Goal: Information Seeking & Learning: Find specific page/section

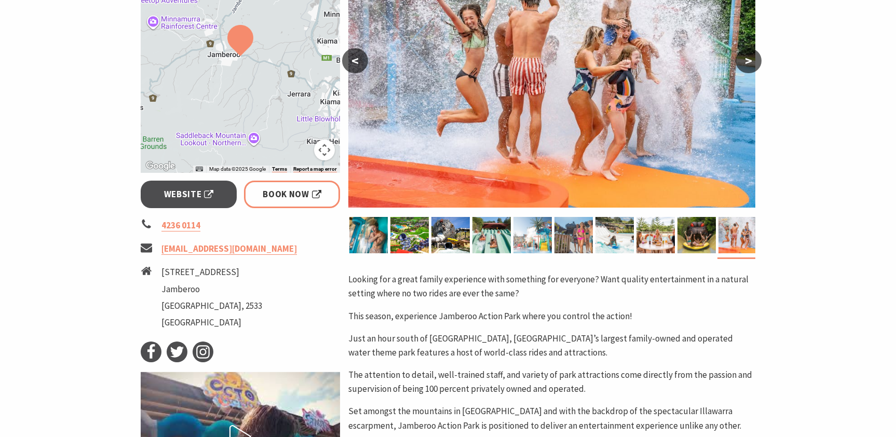
scroll to position [256, 0]
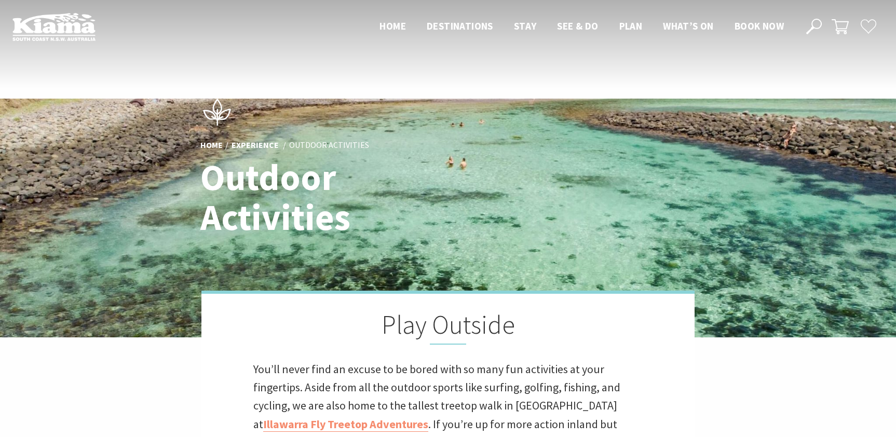
scroll to position [197, 0]
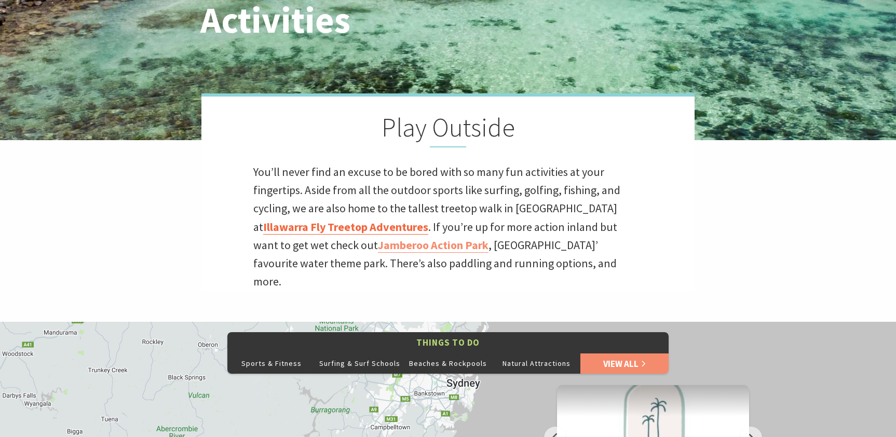
click at [348, 228] on link "Illawarra Fly Treetop Adventures" at bounding box center [345, 227] width 165 height 15
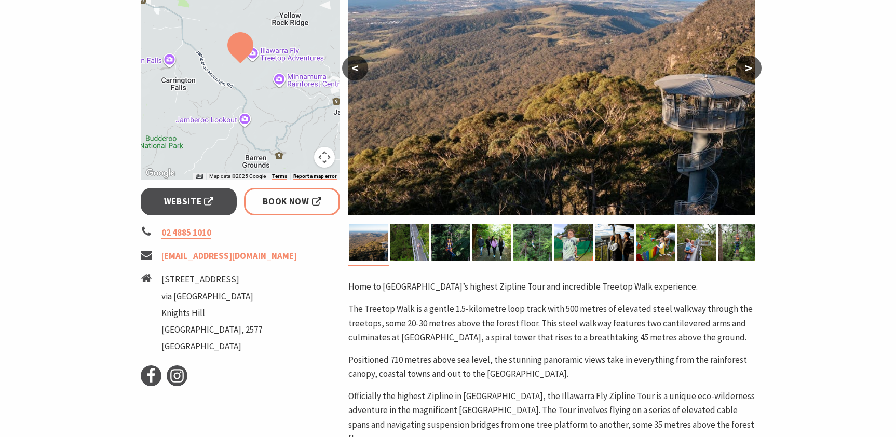
scroll to position [247, 0]
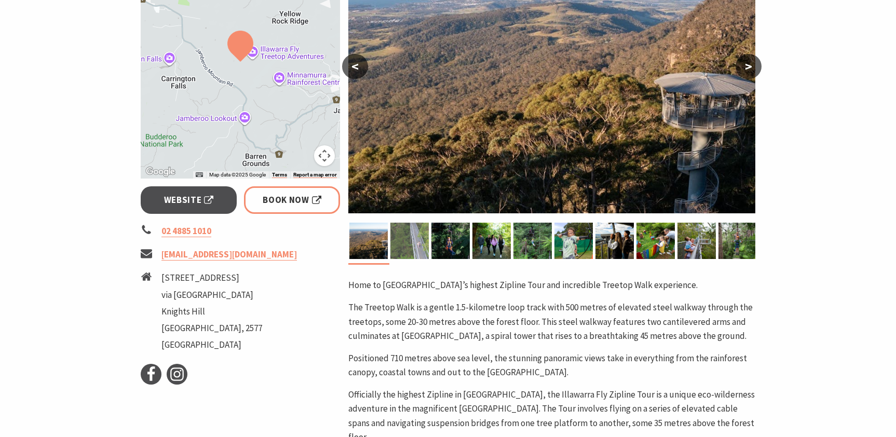
click at [413, 248] on img at bounding box center [409, 241] width 38 height 36
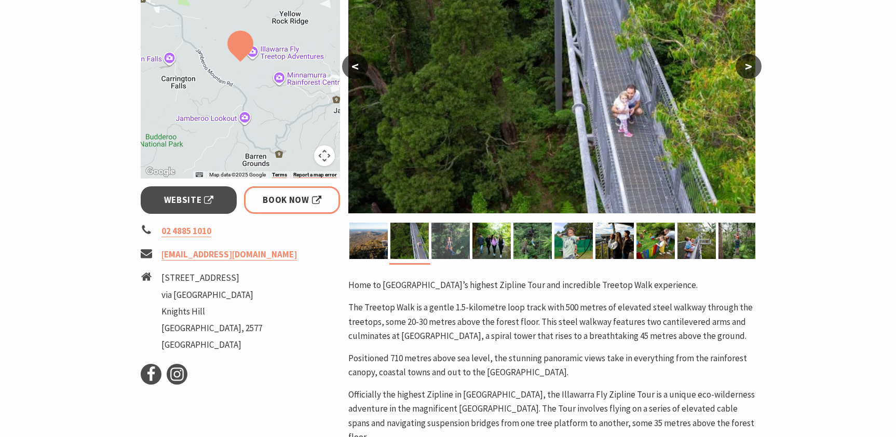
click at [456, 245] on img at bounding box center [450, 241] width 38 height 36
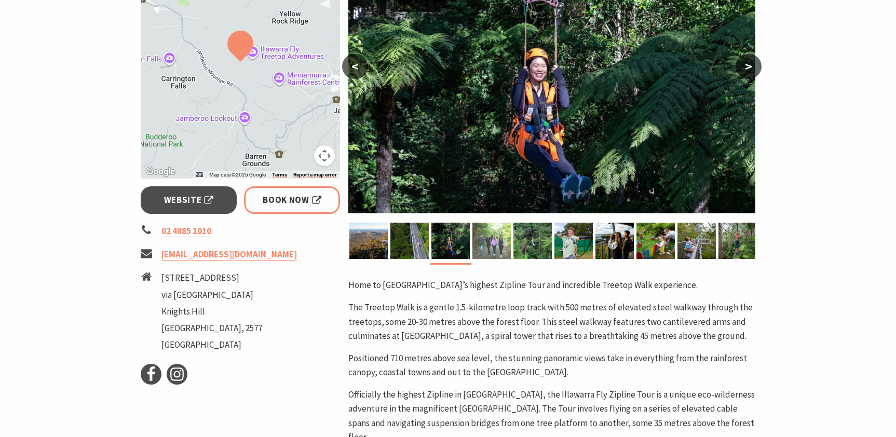
click at [497, 244] on img at bounding box center [491, 241] width 38 height 36
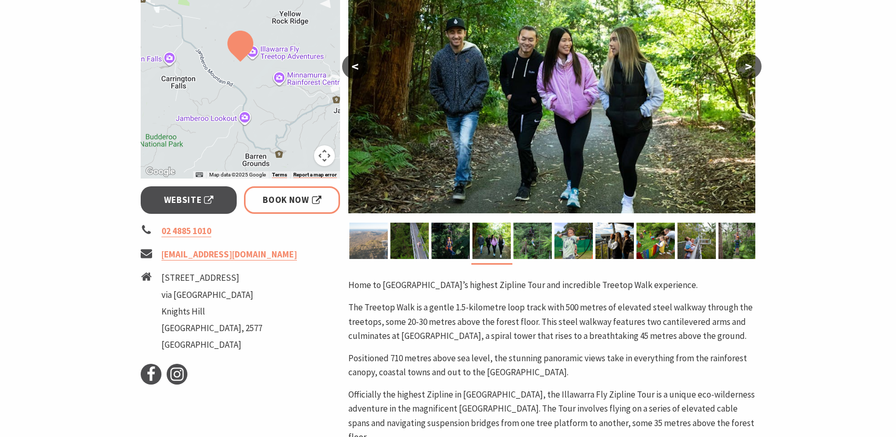
click at [359, 252] on img at bounding box center [368, 241] width 38 height 36
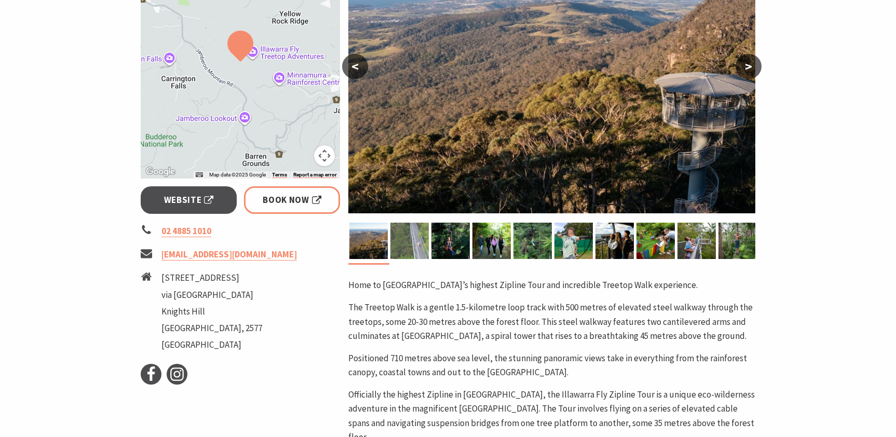
click at [413, 249] on img at bounding box center [409, 241] width 38 height 36
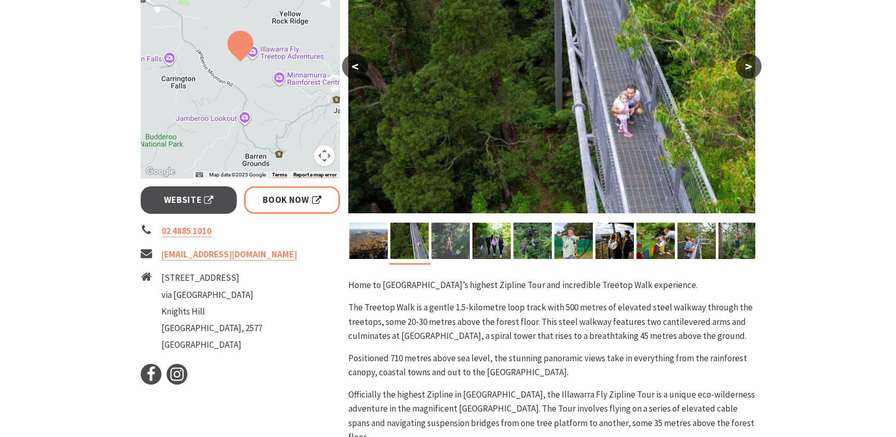
click at [466, 247] on img at bounding box center [450, 241] width 38 height 36
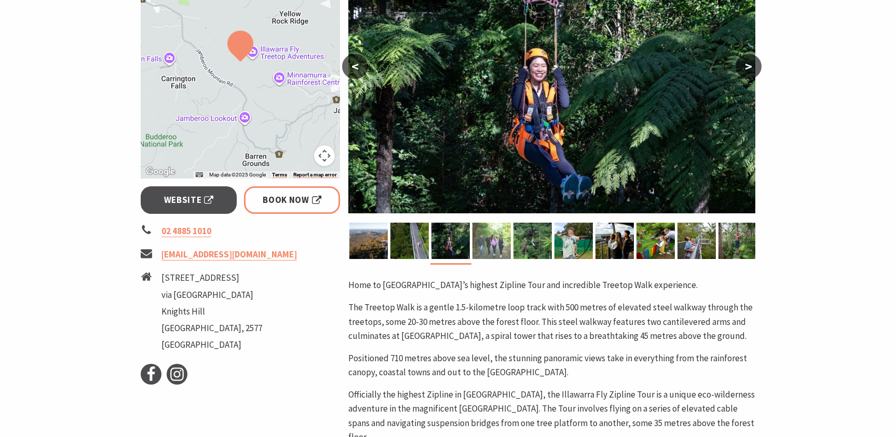
click at [492, 243] on img at bounding box center [491, 241] width 38 height 36
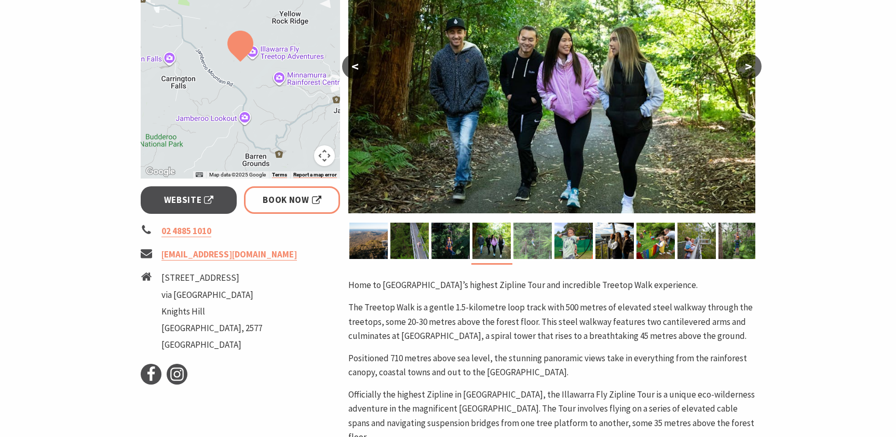
click at [525, 252] on img at bounding box center [532, 241] width 38 height 36
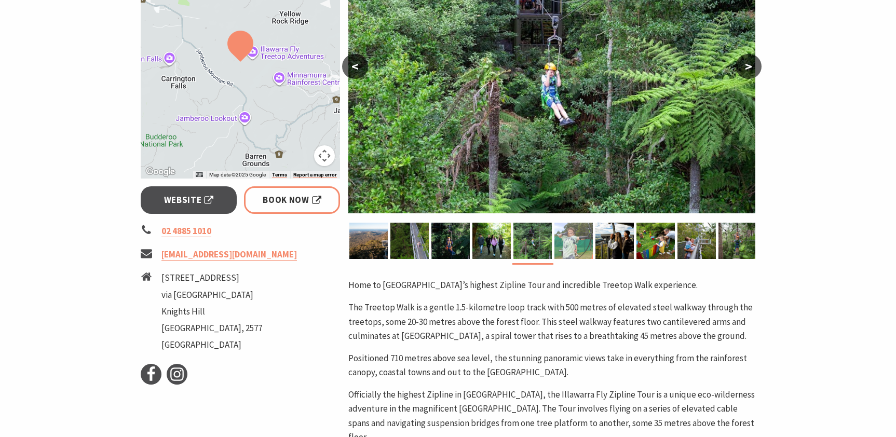
click at [570, 245] on img at bounding box center [573, 241] width 38 height 36
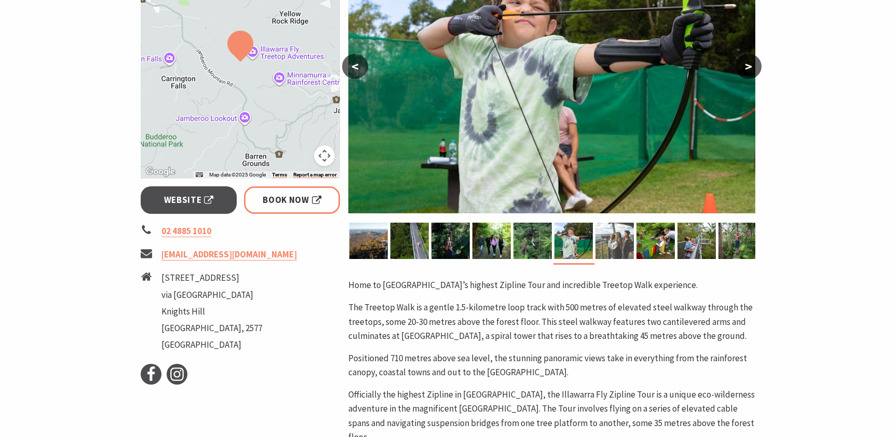
click at [622, 249] on img at bounding box center [614, 241] width 38 height 36
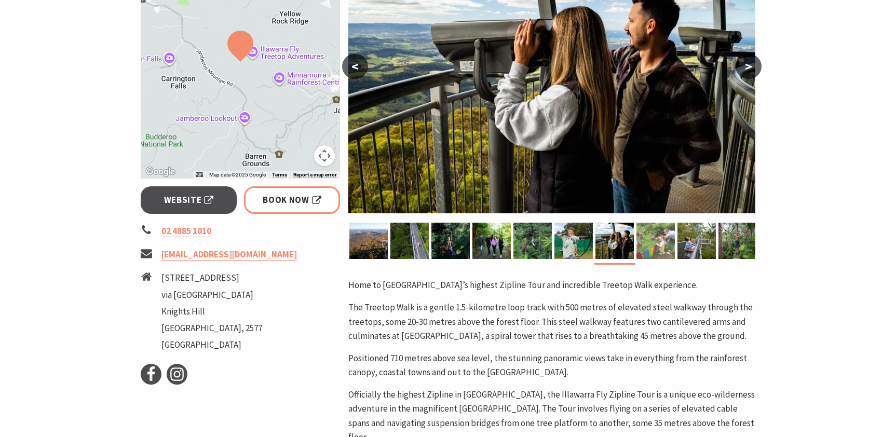
click at [661, 252] on img at bounding box center [655, 241] width 38 height 36
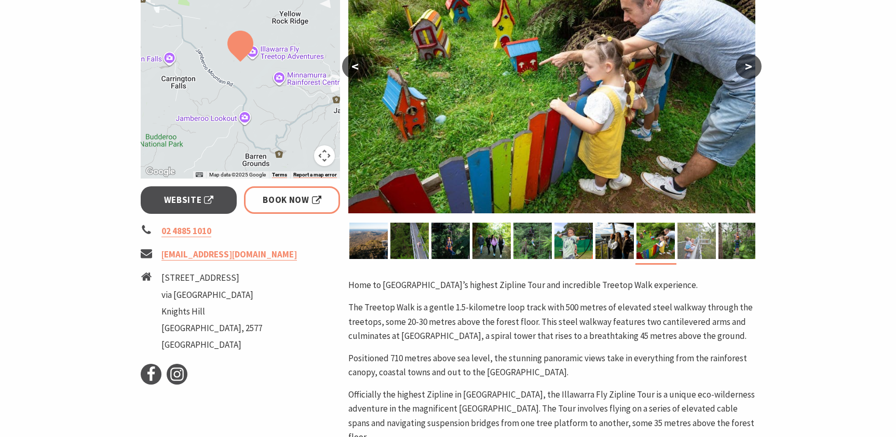
click at [691, 254] on img at bounding box center [696, 241] width 38 height 36
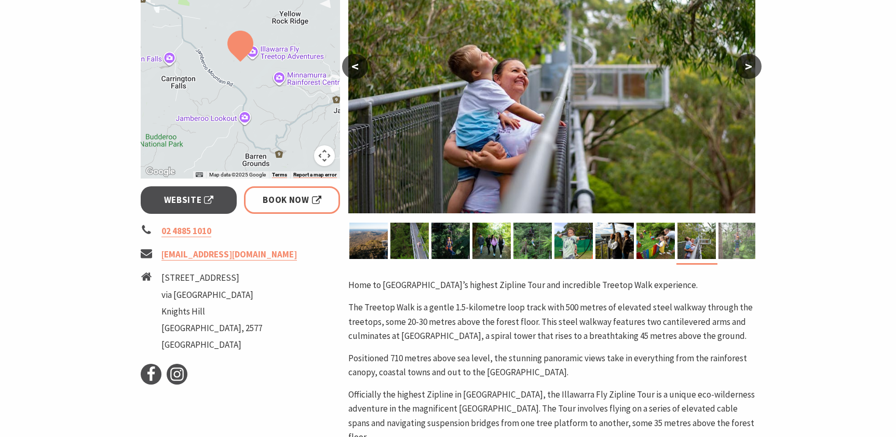
click at [734, 250] on img at bounding box center [737, 241] width 38 height 36
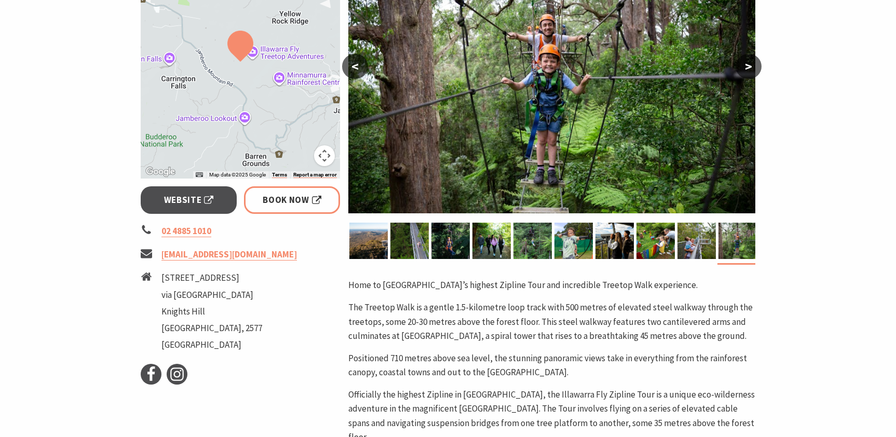
click at [752, 64] on button ">" at bounding box center [748, 66] width 26 height 25
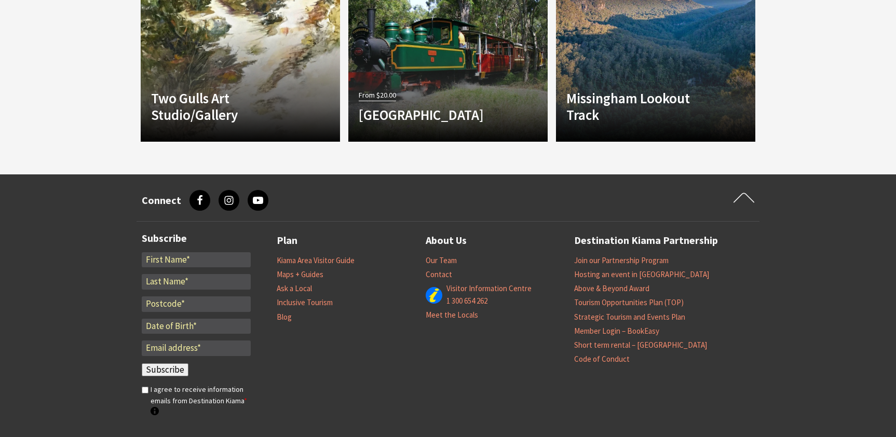
scroll to position [1153, 0]
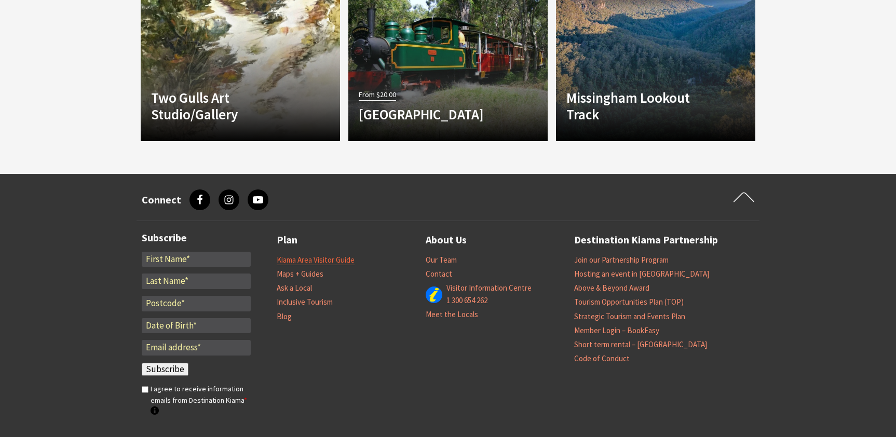
click at [324, 255] on link "Kiama Area Visitor Guide" at bounding box center [316, 260] width 78 height 10
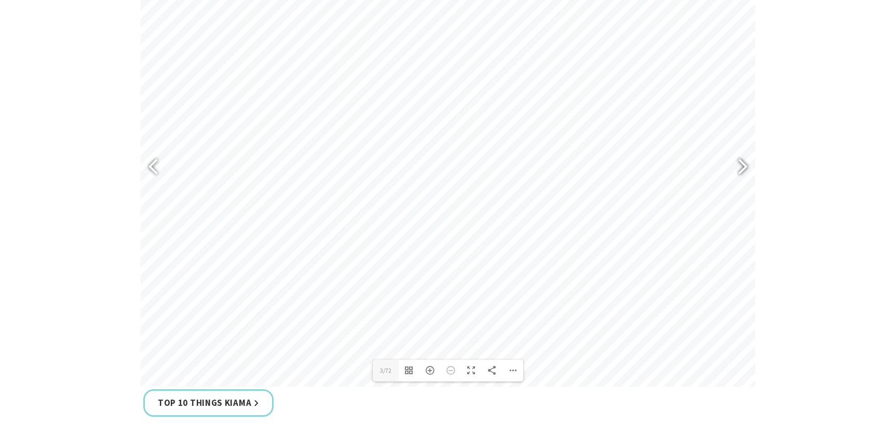
scroll to position [462, 0]
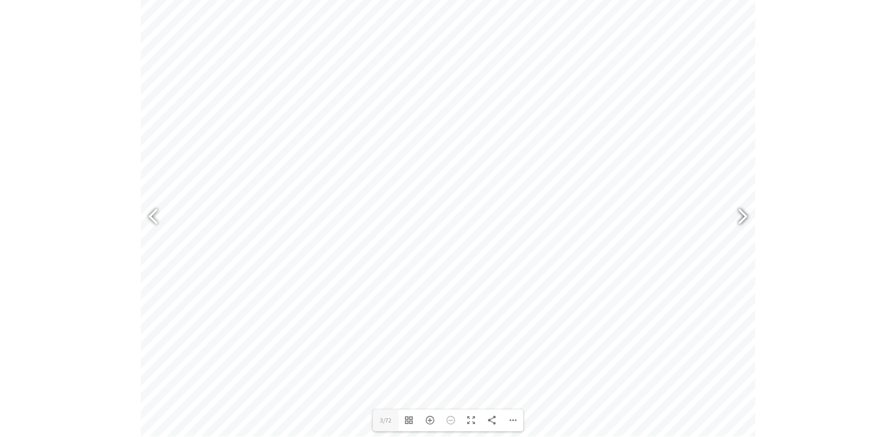
click at [742, 215] on div at bounding box center [738, 218] width 24 height 38
click at [742, 215] on div at bounding box center [738, 212] width 24 height 38
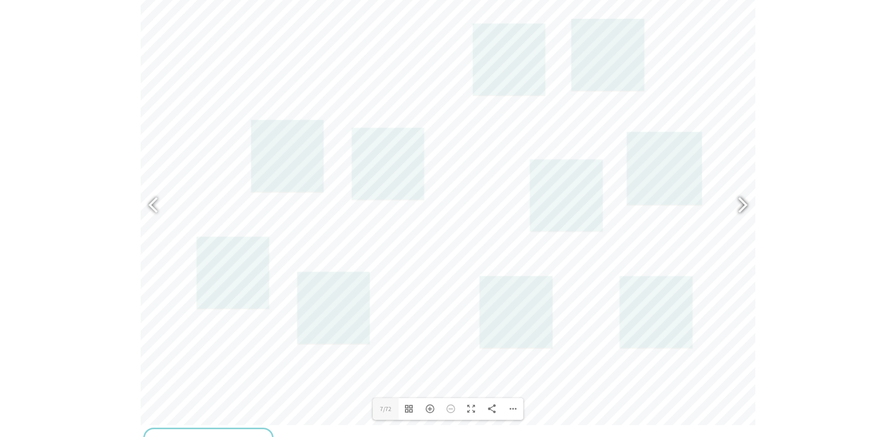
scroll to position [474, 0]
click at [744, 206] on div at bounding box center [738, 206] width 24 height 38
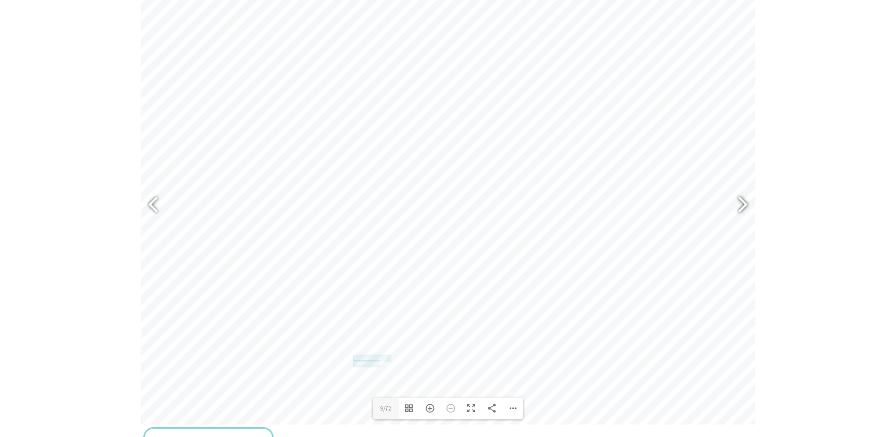
click at [744, 206] on div at bounding box center [738, 206] width 24 height 38
click at [743, 206] on div at bounding box center [738, 206] width 24 height 38
click at [744, 217] on div at bounding box center [738, 217] width 24 height 38
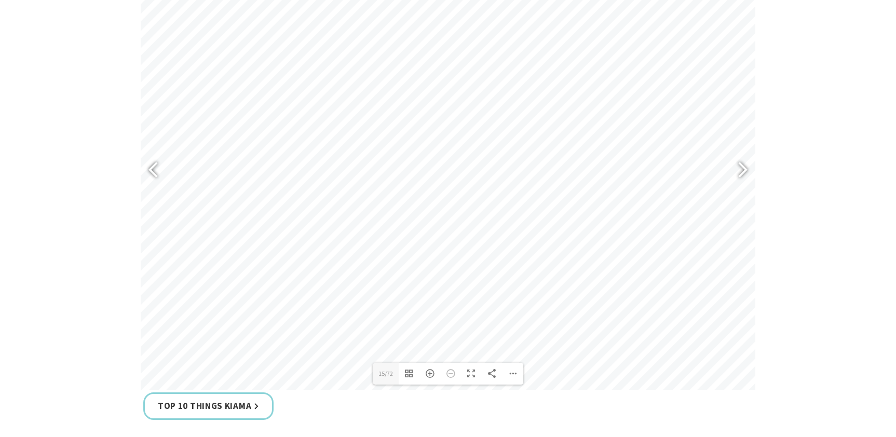
scroll to position [509, 0]
click at [745, 169] on div at bounding box center [738, 171] width 24 height 38
click at [743, 167] on div at bounding box center [738, 171] width 24 height 38
click at [744, 224] on div at bounding box center [738, 224] width 24 height 38
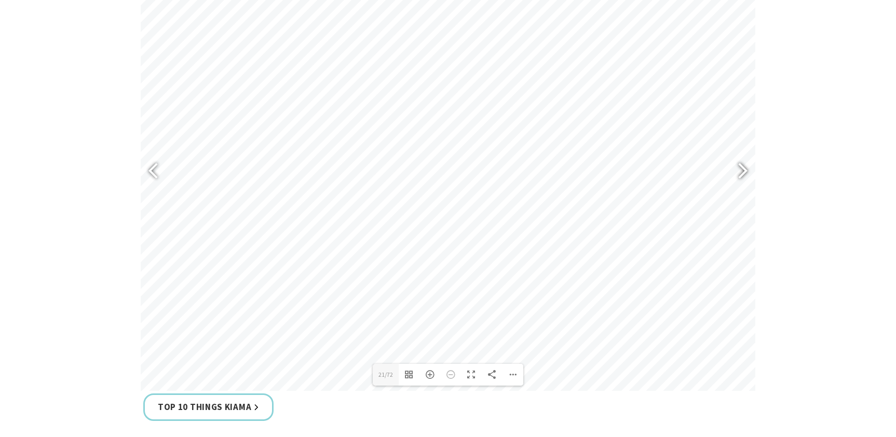
scroll to position [508, 0]
click at [745, 169] on div at bounding box center [738, 172] width 24 height 38
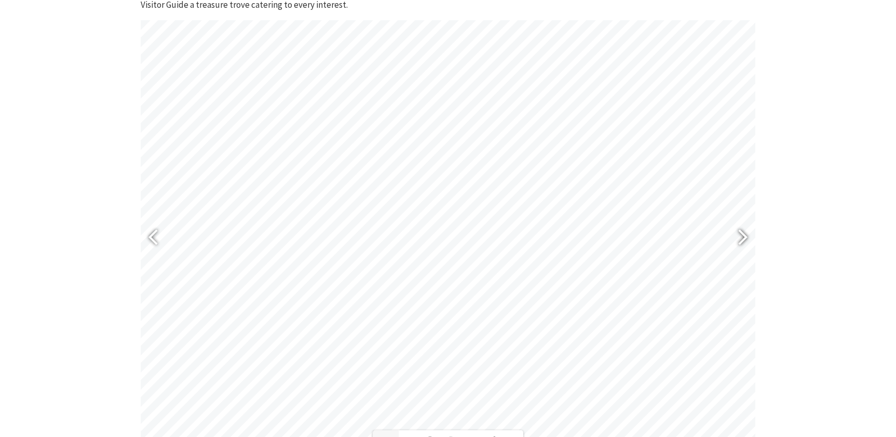
scroll to position [505, 0]
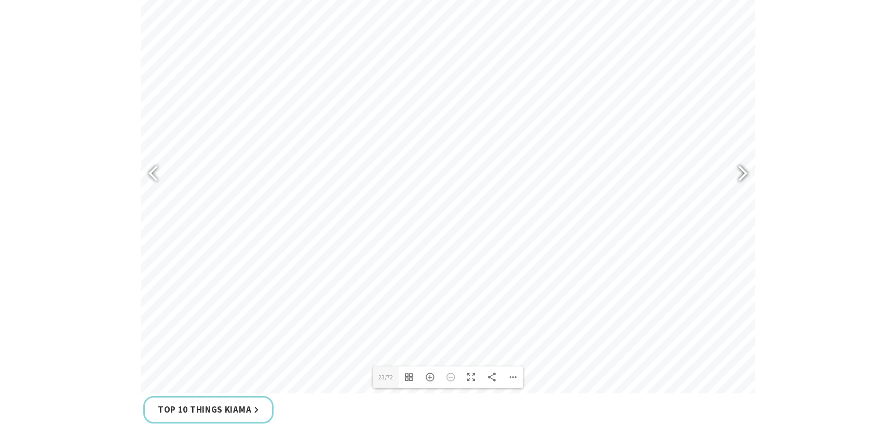
click at [744, 174] on div at bounding box center [738, 175] width 24 height 38
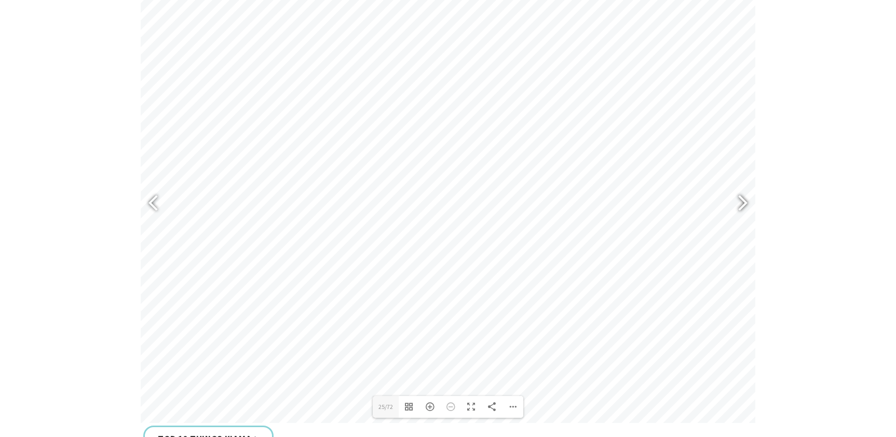
scroll to position [476, 0]
click at [742, 205] on div at bounding box center [738, 204] width 24 height 38
click at [745, 201] on div at bounding box center [738, 200] width 24 height 38
click at [745, 199] on div at bounding box center [738, 200] width 24 height 38
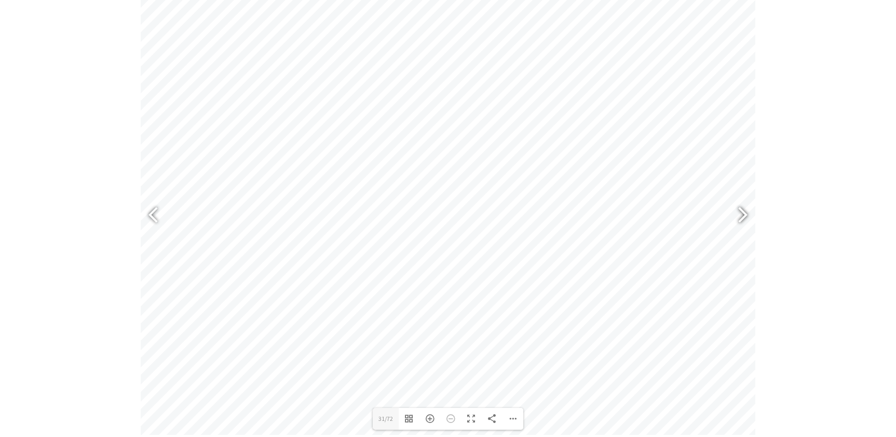
scroll to position [462, 0]
click at [743, 215] on div at bounding box center [738, 218] width 24 height 38
click at [740, 219] on div at bounding box center [738, 218] width 24 height 38
click at [745, 219] on div at bounding box center [738, 218] width 24 height 38
click at [744, 217] on div at bounding box center [738, 218] width 24 height 38
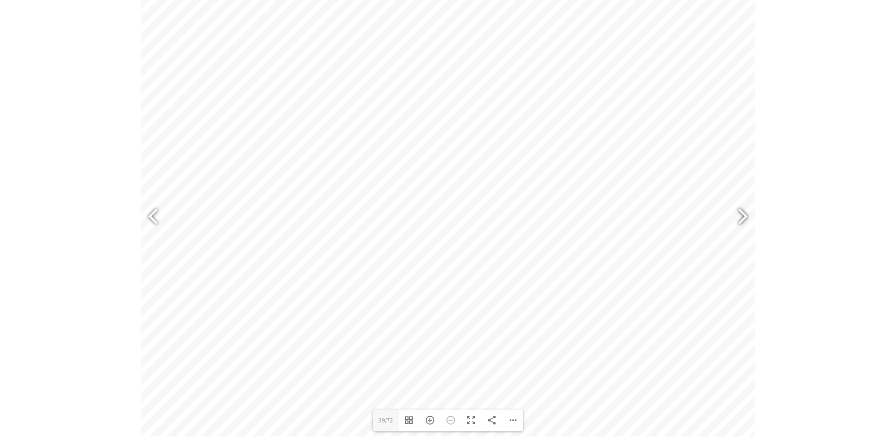
click at [745, 214] on div at bounding box center [738, 218] width 24 height 38
click at [743, 214] on div at bounding box center [738, 218] width 24 height 38
click at [743, 212] on div at bounding box center [738, 214] width 24 height 38
click at [744, 214] on div at bounding box center [738, 214] width 24 height 38
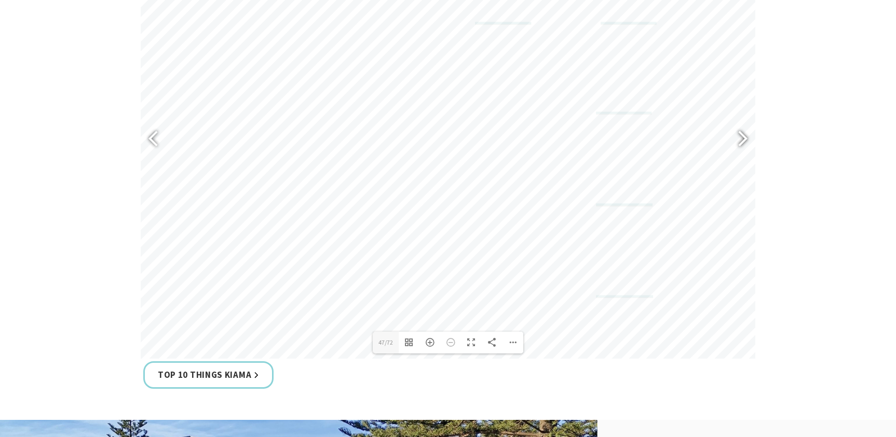
scroll to position [546, 0]
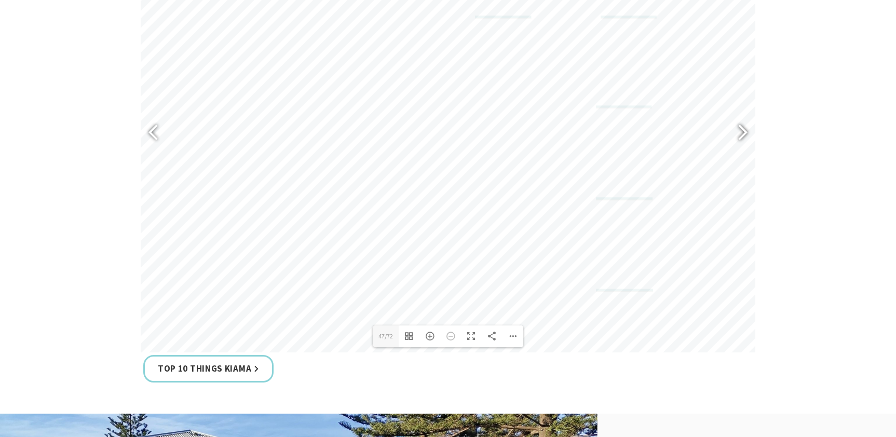
click at [745, 133] on div at bounding box center [738, 134] width 24 height 38
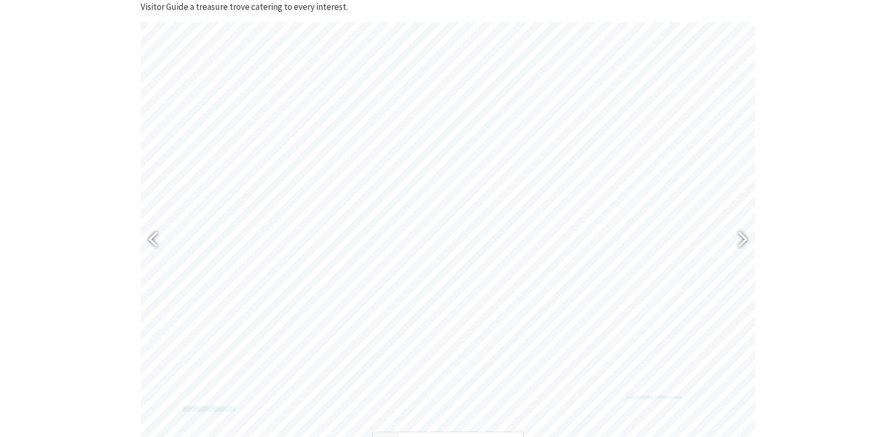
scroll to position [428, 0]
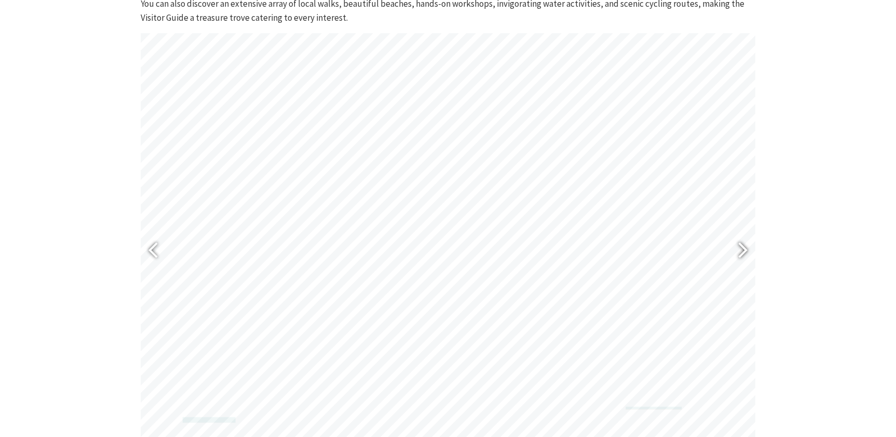
click at [742, 248] on div at bounding box center [738, 252] width 24 height 38
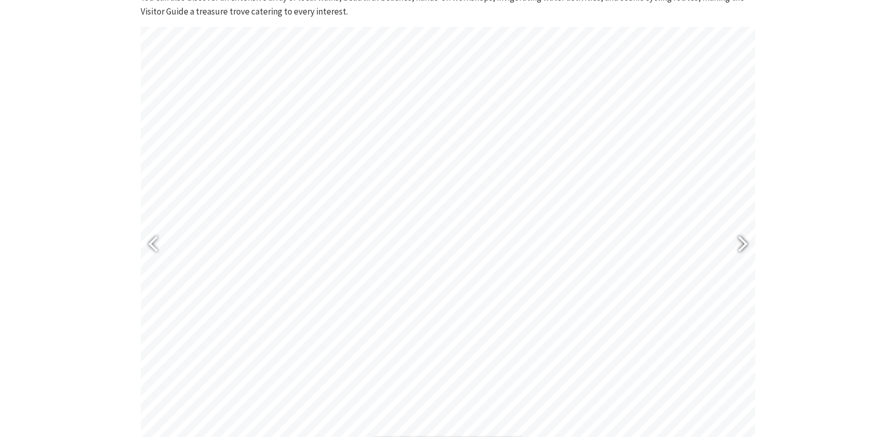
scroll to position [432, 0]
click at [743, 244] on div at bounding box center [738, 248] width 24 height 38
click at [746, 249] on div at bounding box center [738, 248] width 24 height 38
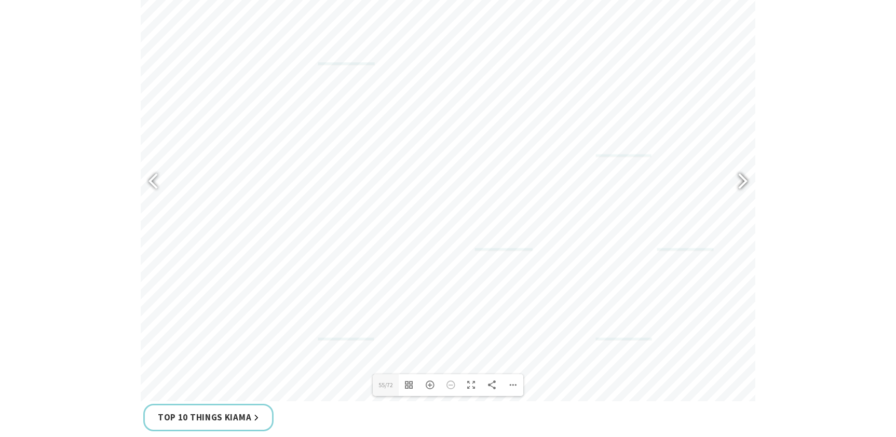
scroll to position [458, 0]
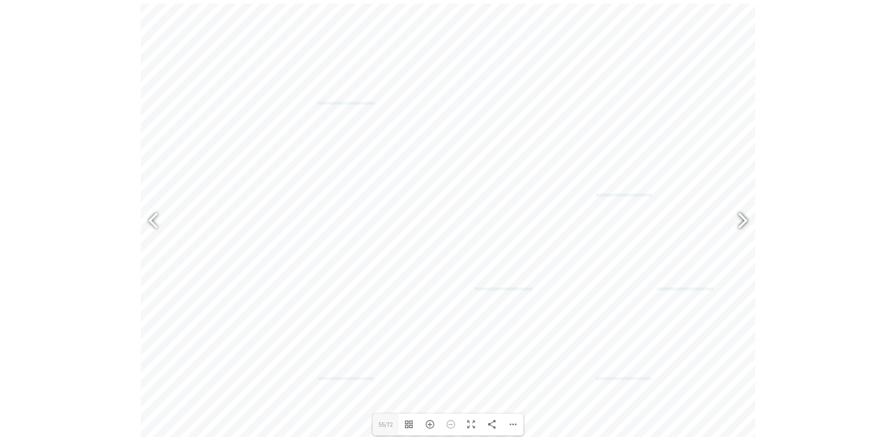
click at [745, 220] on div at bounding box center [738, 222] width 24 height 38
click at [744, 220] on div at bounding box center [738, 219] width 24 height 38
click at [745, 218] on div at bounding box center [738, 219] width 24 height 38
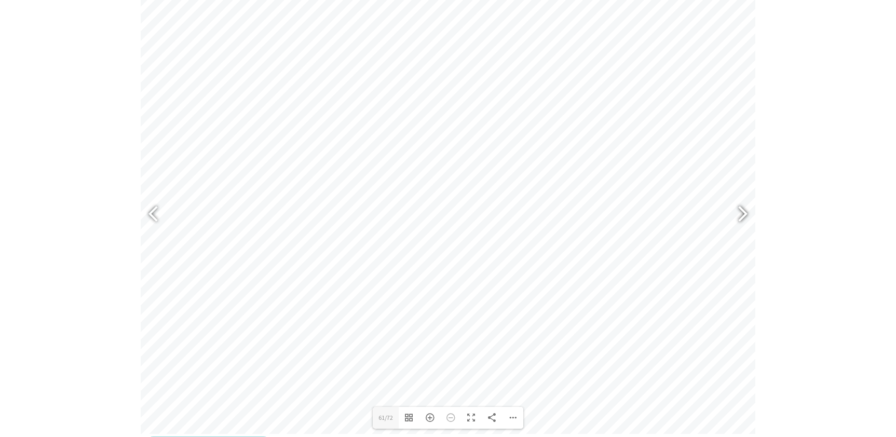
click at [743, 216] on div at bounding box center [738, 215] width 24 height 38
click at [745, 216] on div at bounding box center [738, 215] width 24 height 38
click at [745, 215] on div at bounding box center [738, 215] width 24 height 38
click at [151, 212] on div at bounding box center [158, 215] width 24 height 38
click at [745, 214] on div at bounding box center [738, 215] width 24 height 38
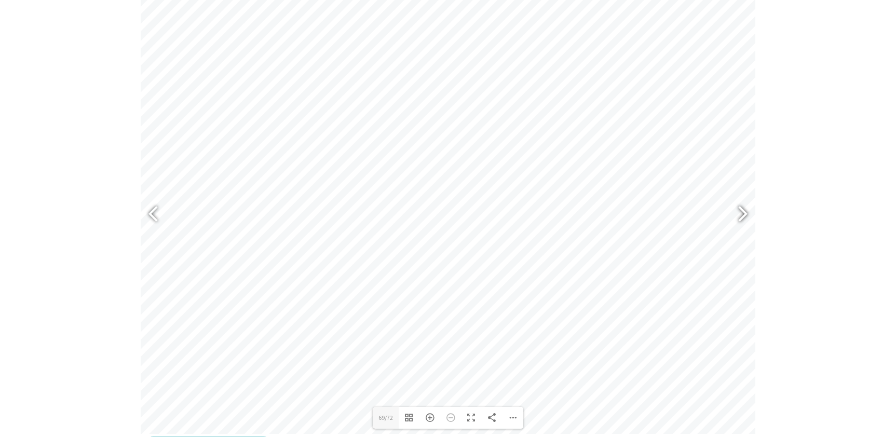
click at [744, 216] on div at bounding box center [738, 215] width 24 height 38
click at [745, 214] on div at bounding box center [738, 215] width 24 height 38
click at [153, 215] on div at bounding box center [158, 215] width 24 height 38
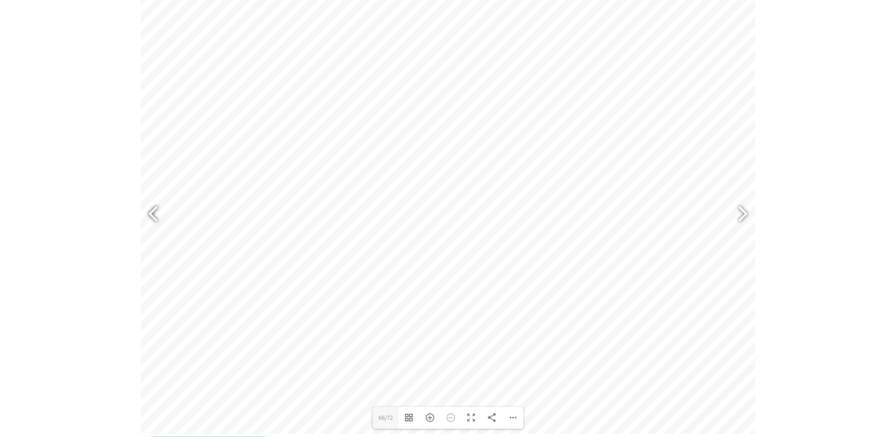
click at [153, 215] on div at bounding box center [158, 215] width 24 height 38
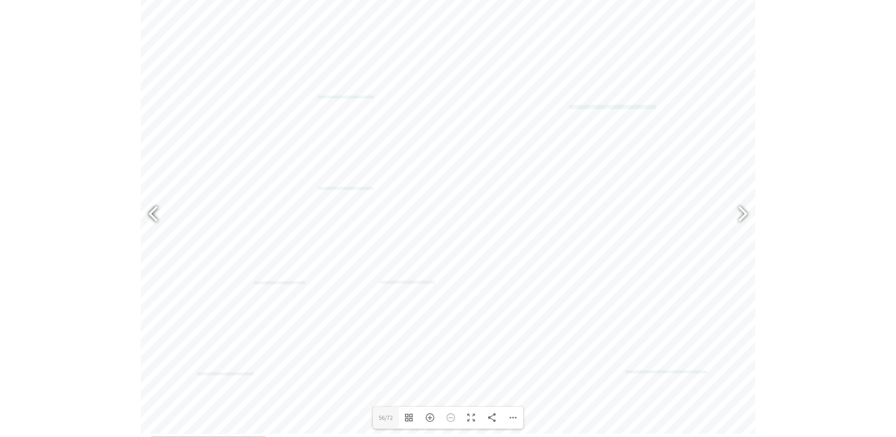
click at [153, 215] on div at bounding box center [158, 215] width 24 height 38
click at [152, 213] on div at bounding box center [158, 215] width 24 height 38
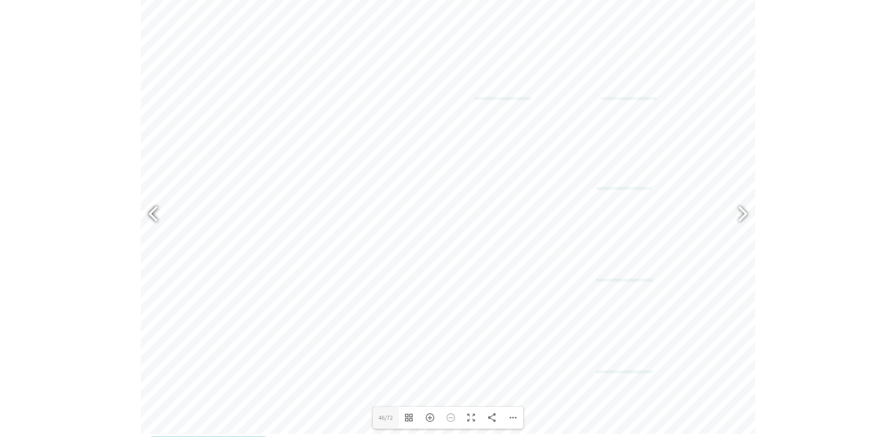
click at [152, 213] on div at bounding box center [158, 215] width 24 height 38
click at [152, 208] on div at bounding box center [158, 215] width 24 height 38
type input "38"
